Goal: Transaction & Acquisition: Purchase product/service

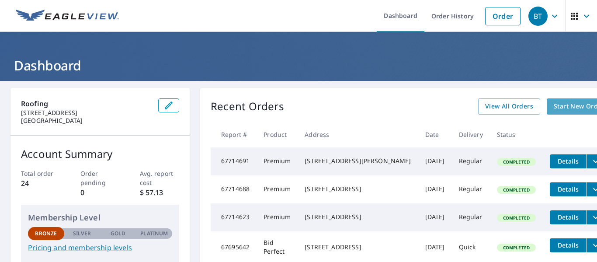
click at [554, 108] on span "Start New Order" at bounding box center [579, 106] width 51 height 11
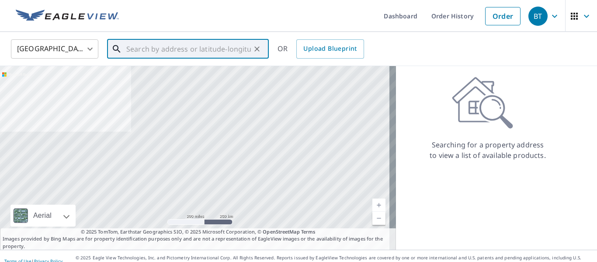
click at [182, 54] on input "text" at bounding box center [188, 49] width 125 height 24
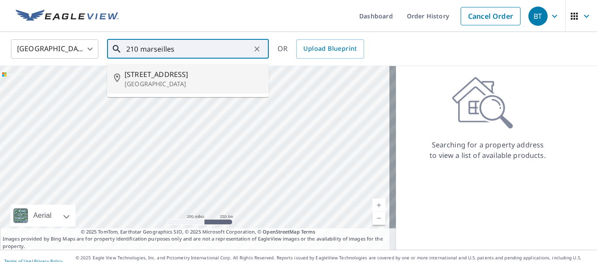
click at [161, 84] on p "[GEOGRAPHIC_DATA]" at bounding box center [193, 84] width 137 height 9
type input "[STREET_ADDRESS]"
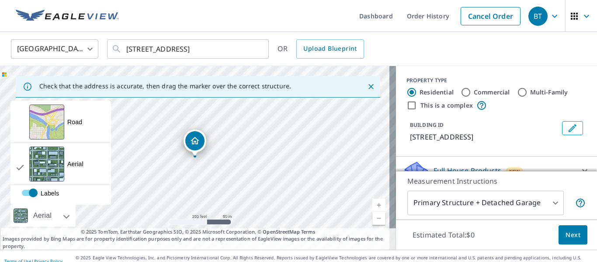
click at [369, 88] on icon "Close" at bounding box center [371, 86] width 5 height 5
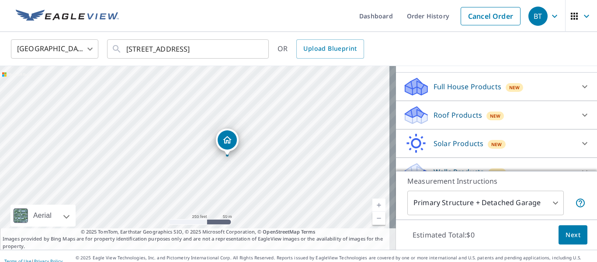
scroll to position [87, 0]
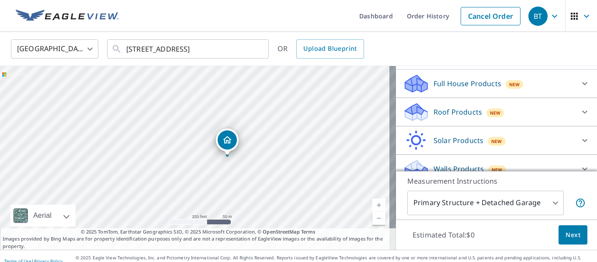
click at [580, 116] on icon at bounding box center [585, 112] width 10 height 10
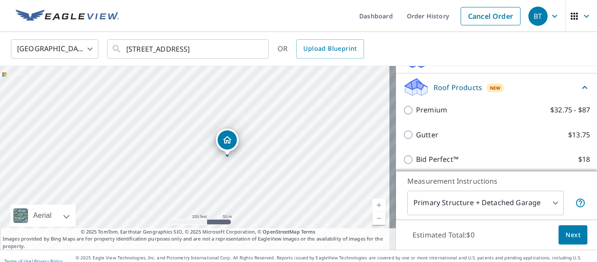
scroll to position [120, 0]
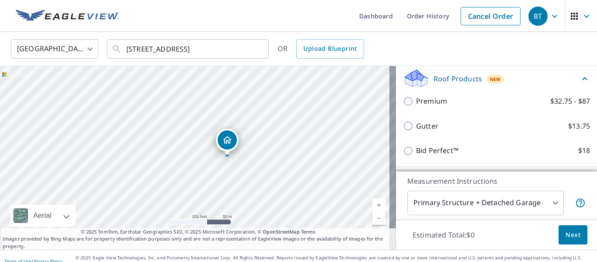
click at [403, 101] on input "Premium $32.75 - $87" at bounding box center [409, 101] width 13 height 10
checkbox input "true"
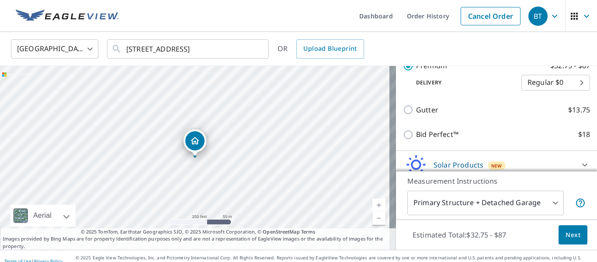
scroll to position [170, 0]
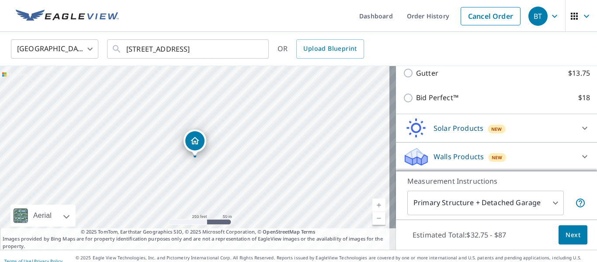
click at [530, 118] on div "Solar Products New" at bounding box center [488, 128] width 171 height 21
click at [549, 203] on body "BT BT Dashboard Order History Cancel Order BT [GEOGRAPHIC_DATA] [GEOGRAPHIC_DAT…" at bounding box center [298, 131] width 597 height 262
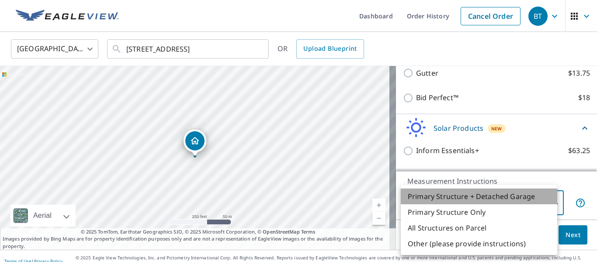
click at [522, 199] on li "Primary Structure + Detached Garage" at bounding box center [479, 196] width 156 height 16
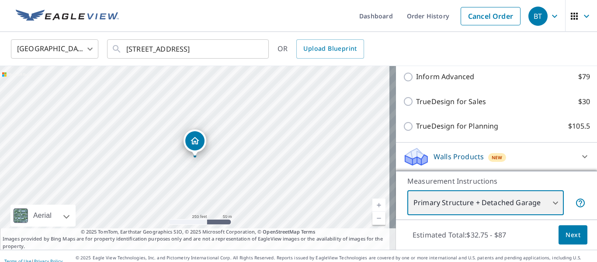
scroll to position [10, 0]
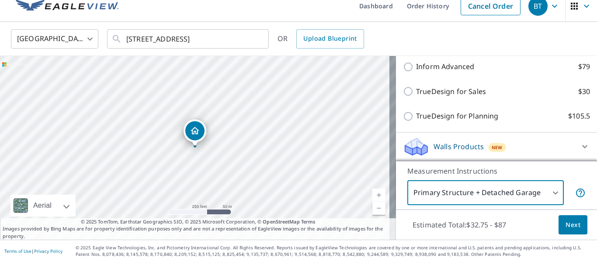
click at [551, 194] on body "BT BT Dashboard Order History Cancel Order BT [GEOGRAPHIC_DATA] [GEOGRAPHIC_DAT…" at bounding box center [298, 131] width 597 height 262
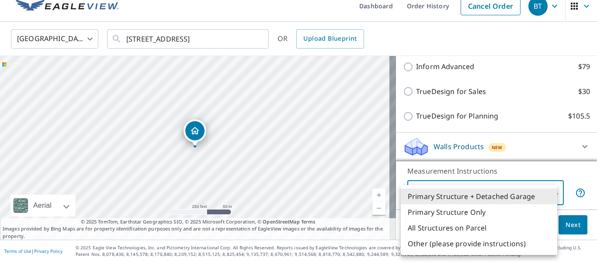
click at [481, 247] on li "Other (please provide instructions)" at bounding box center [479, 244] width 156 height 16
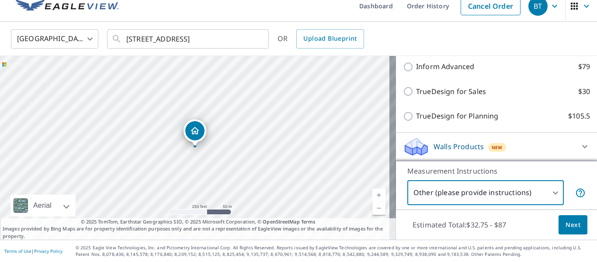
click at [549, 195] on body "BT BT Dashboard Order History Cancel Order BT [GEOGRAPHIC_DATA] [GEOGRAPHIC_DAT…" at bounding box center [298, 131] width 597 height 262
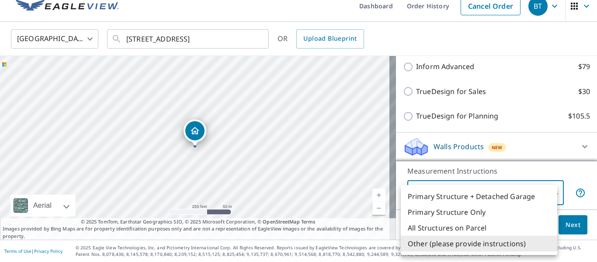
click at [509, 243] on li "Other (please provide instructions)" at bounding box center [479, 244] width 156 height 16
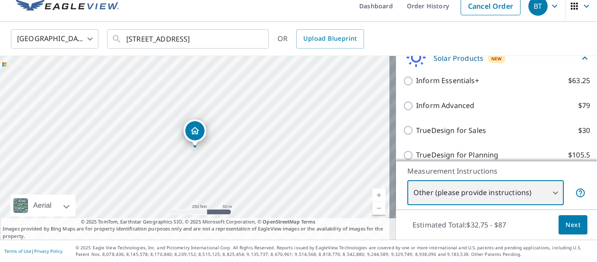
scroll to position [305, 0]
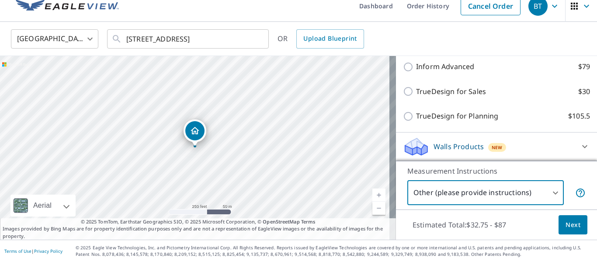
click at [553, 196] on body "BT BT Dashboard Order History Cancel Order BT [GEOGRAPHIC_DATA] [GEOGRAPHIC_DAT…" at bounding box center [298, 131] width 597 height 262
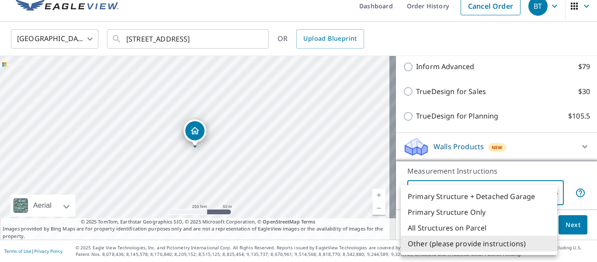
click at [516, 197] on li "Primary Structure + Detached Garage" at bounding box center [479, 196] width 156 height 16
type input "1"
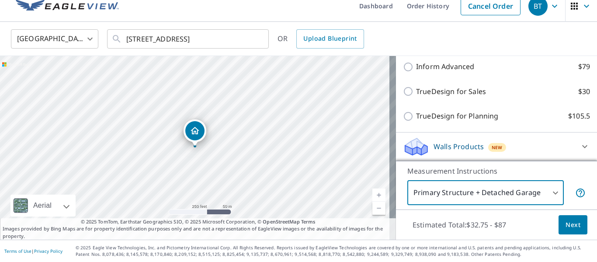
click at [569, 225] on span "Next" at bounding box center [573, 224] width 15 height 11
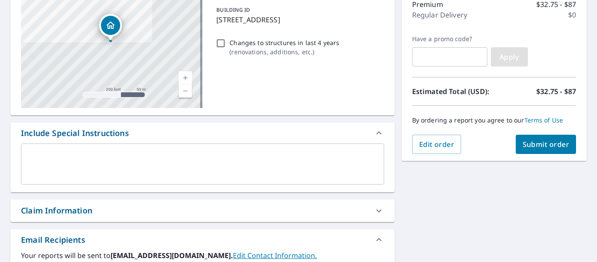
scroll to position [124, 0]
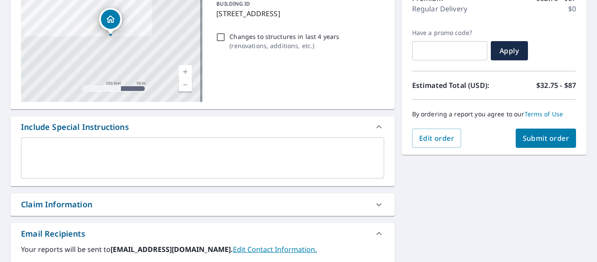
click at [106, 150] on textarea at bounding box center [202, 158] width 351 height 25
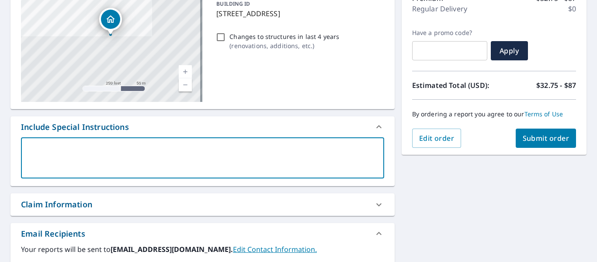
type textarea "I"
type textarea "x"
type textarea "I"
type textarea "x"
type textarea "I o"
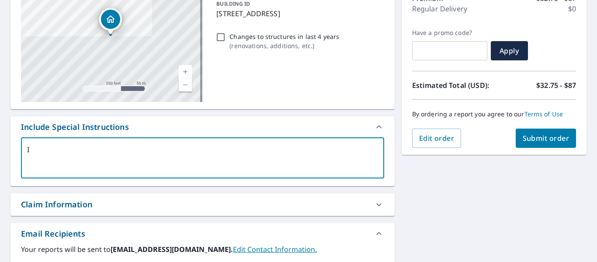
type textarea "x"
type textarea "I on"
type textarea "x"
type textarea "I onl"
type textarea "x"
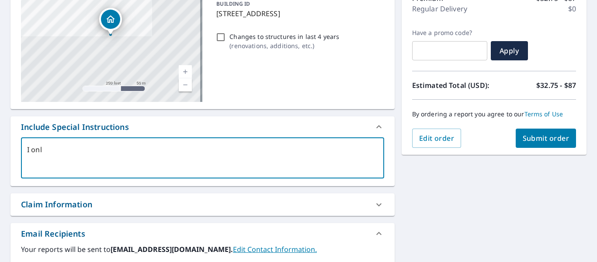
type textarea "I only"
type textarea "x"
type textarea "I only"
type textarea "x"
type textarea "I only n"
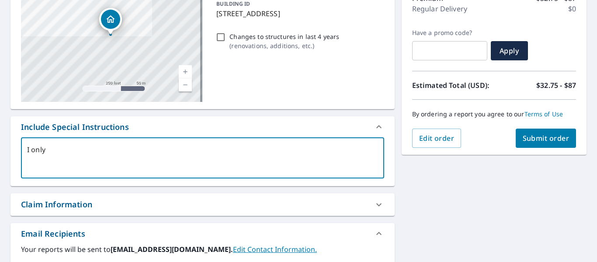
type textarea "x"
type textarea "I only ne"
type textarea "x"
type textarea "I only nee"
type textarea "x"
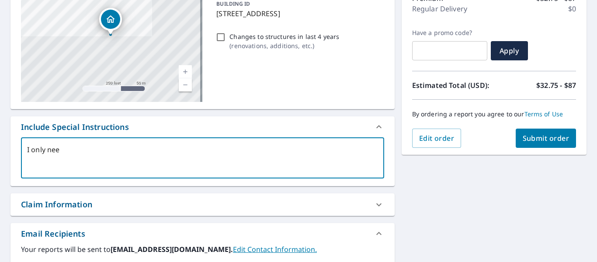
type textarea "I only need"
type textarea "x"
type textarea "I only need"
type textarea "x"
type textarea "I only need t"
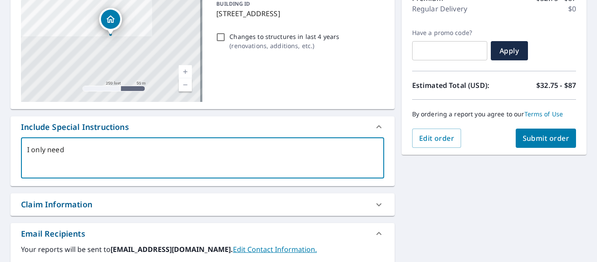
type textarea "x"
type textarea "I only need th"
type textarea "x"
type textarea "I only need the"
type textarea "x"
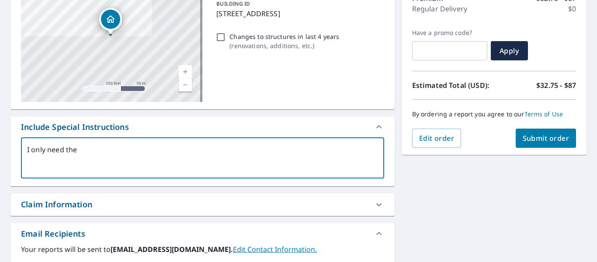
type textarea "I only need the"
type textarea "x"
type textarea "I only need the G"
type textarea "x"
type textarea "I only need the Ga"
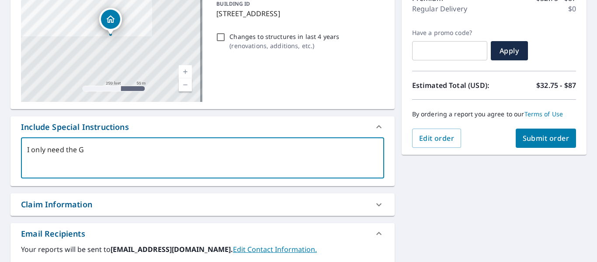
type textarea "x"
type textarea "I only need the Gar"
type textarea "x"
type textarea "I only need the Gara"
type textarea "x"
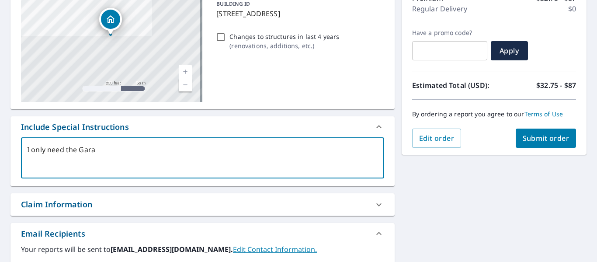
type textarea "I only need the Garag"
type textarea "x"
type textarea "I only need the Garage"
type textarea "x"
type textarea "I only need the Garage"
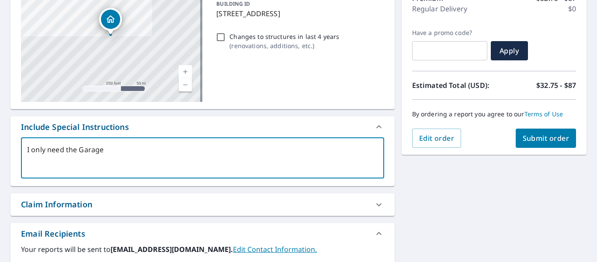
type textarea "x"
type textarea "I only need the Garage M"
type textarea "x"
type textarea "I only need the Garage Me"
type textarea "x"
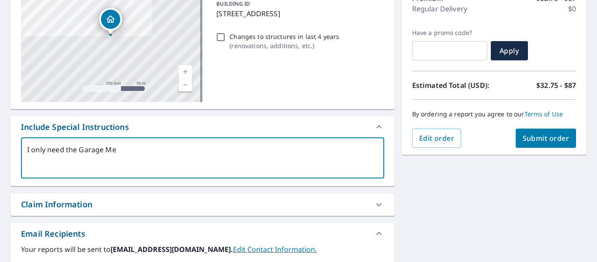
type textarea "I only need the Garage Mea"
type textarea "x"
type textarea "I only need the Garage Meas"
type textarea "x"
type textarea "I only need the Garage Measu"
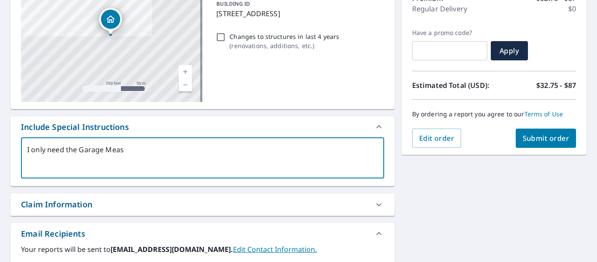
type textarea "x"
type textarea "I only need the Garage Measur"
type textarea "x"
type textarea "I only need the Garage Measure"
type textarea "x"
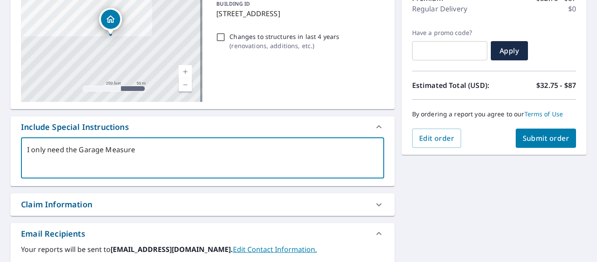
type textarea "I only need the Garage Measurem"
type textarea "x"
type textarea "I only need the Garage Measureme"
type textarea "x"
type textarea "I only need the Garage Measuremen"
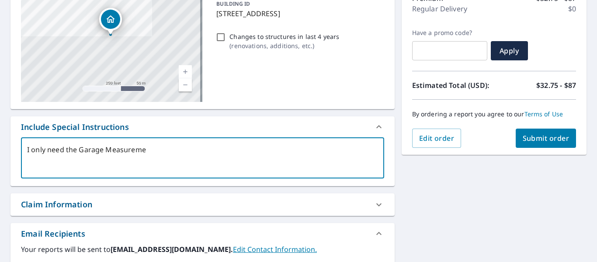
type textarea "x"
type textarea "I only need the Garage Measurement"
type textarea "x"
type textarea "I only need the Garage Measurements"
type textarea "x"
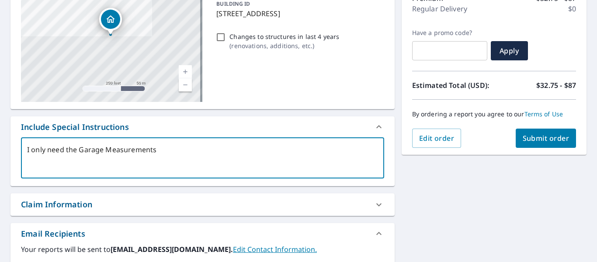
type textarea "I only need the Garage Measurements."
type textarea "x"
type textarea "I only need the Garage Measurements."
type textarea "x"
type textarea "I only need the Garage Measurements. T"
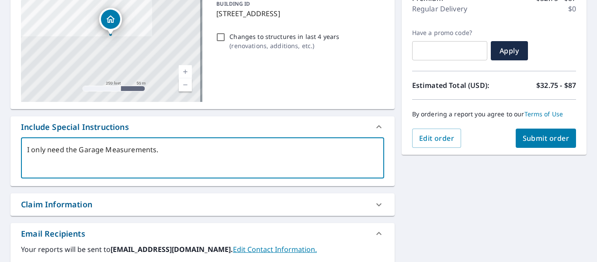
type textarea "x"
type textarea "I only need the Garage Measurements. Th"
type textarea "x"
type textarea "I only need the Garage Measurements. Tha"
type textarea "x"
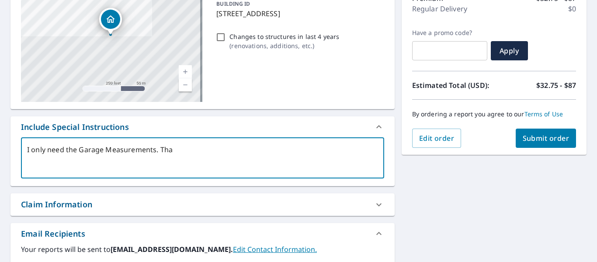
type textarea "I only need the Garage Measurements. Than"
type textarea "x"
type textarea "I only need the Garage Measurements. Thank"
type textarea "x"
type textarea "I only need the Garage Measurements. Thank"
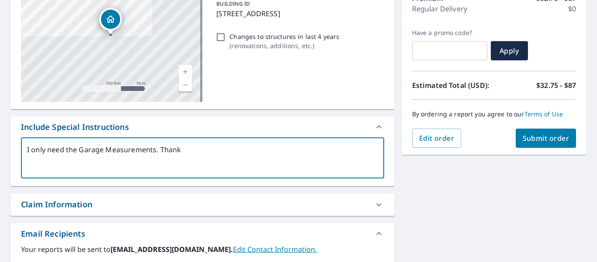
type textarea "x"
type textarea "I only need the Garage Measurements. Thank y"
type textarea "x"
type textarea "I only need the Garage Measurements. Thank yo"
type textarea "x"
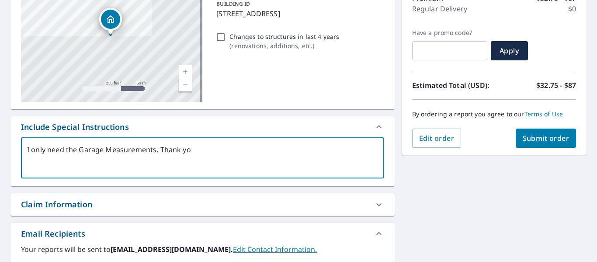
type textarea "I only need the Garage Measurements. Thank you"
type textarea "x"
type textarea "I only need the Garage Measurements. Thank you"
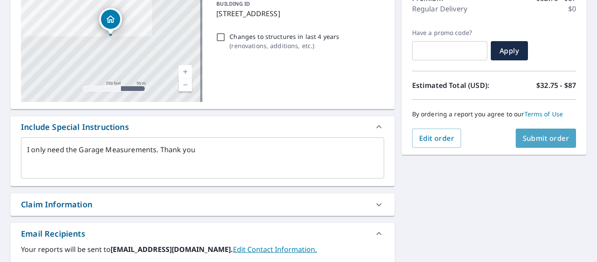
click at [526, 139] on span "Submit order" at bounding box center [546, 138] width 47 height 10
type textarea "x"
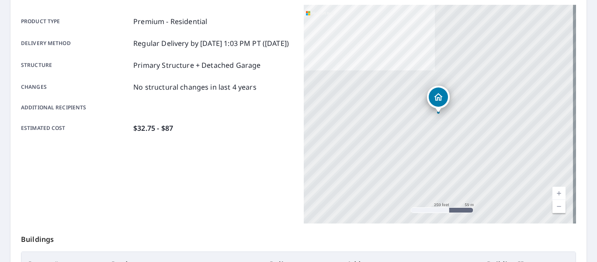
scroll to position [117, 0]
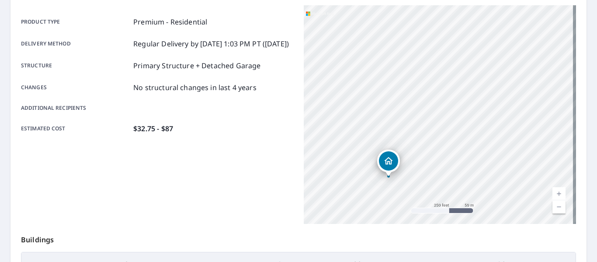
click at [456, 209] on div "[STREET_ADDRESS]" at bounding box center [440, 114] width 272 height 219
click at [459, 211] on div "[STREET_ADDRESS]" at bounding box center [440, 114] width 272 height 219
